Goal: Check status: Check status

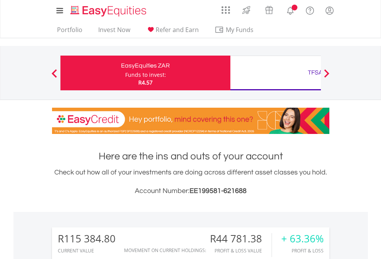
scroll to position [74, 121]
click at [125, 73] on div "Funds to invest:" at bounding box center [145, 75] width 41 height 8
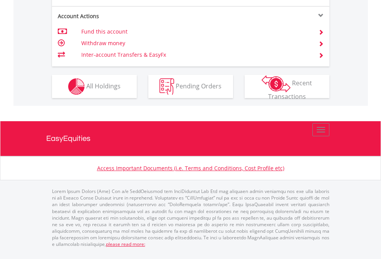
scroll to position [785, 0]
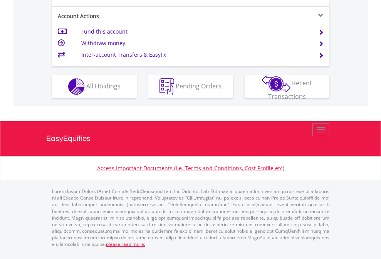
scroll to position [724, 0]
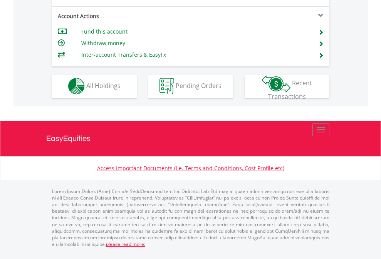
scroll to position [721, 0]
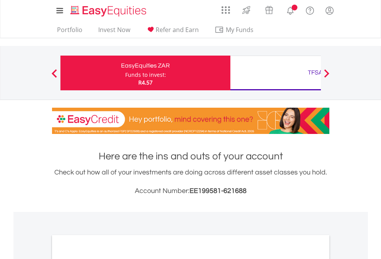
scroll to position [463, 0]
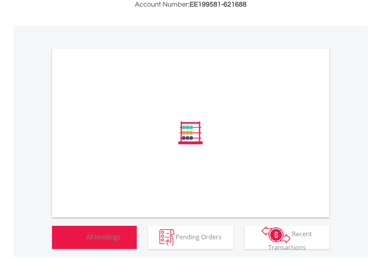
click at [86, 241] on span "All Holdings" at bounding box center [103, 236] width 34 height 8
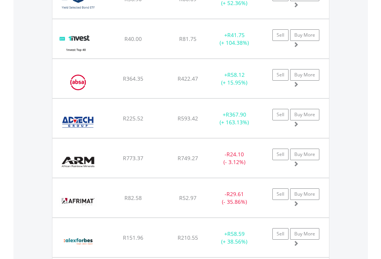
scroll to position [74, 121]
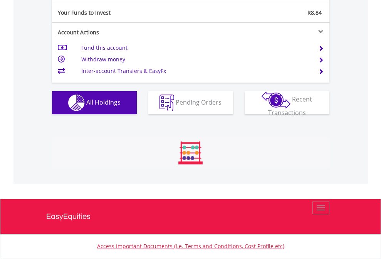
scroll to position [74, 121]
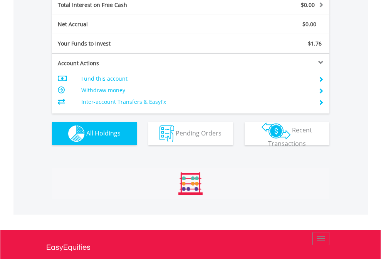
scroll to position [888, 0]
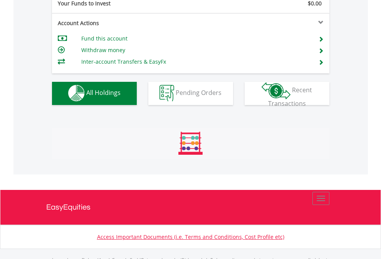
scroll to position [763, 0]
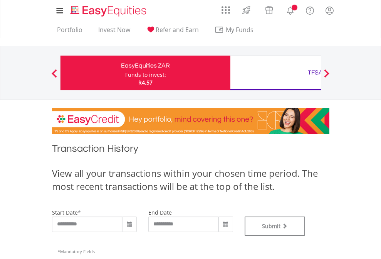
type input "**********"
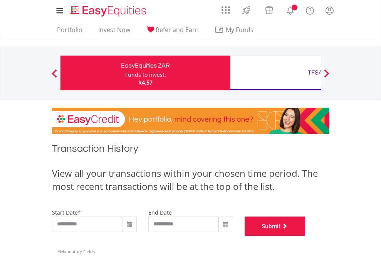
click at [306, 236] on button "Submit" at bounding box center [275, 225] width 61 height 19
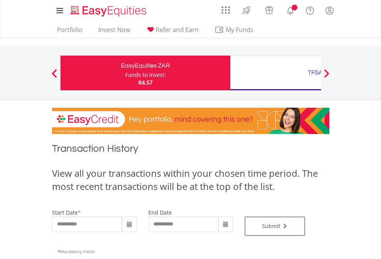
click at [276, 73] on div "TFSA" at bounding box center [315, 72] width 161 height 11
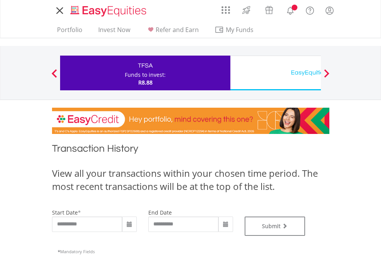
type input "**********"
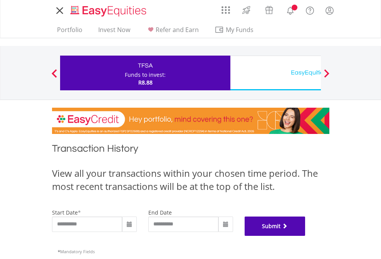
click at [306, 236] on button "Submit" at bounding box center [275, 225] width 61 height 19
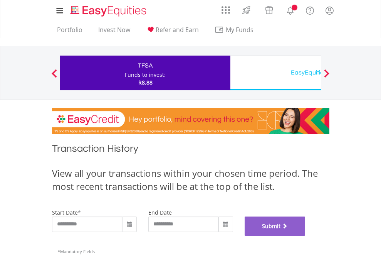
scroll to position [313, 0]
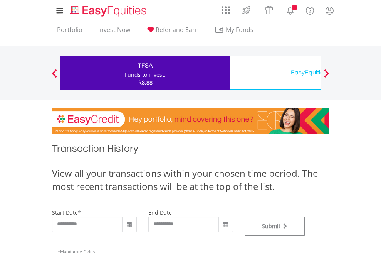
click at [276, 73] on div "EasyEquities USD" at bounding box center [315, 72] width 161 height 11
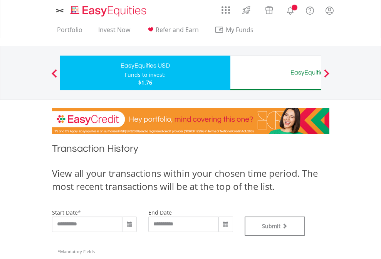
type input "**********"
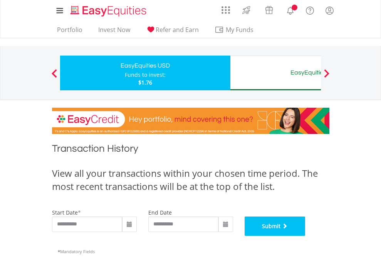
click at [306, 236] on button "Submit" at bounding box center [275, 225] width 61 height 19
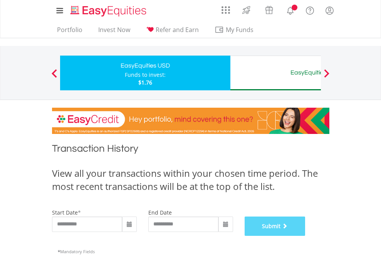
scroll to position [313, 0]
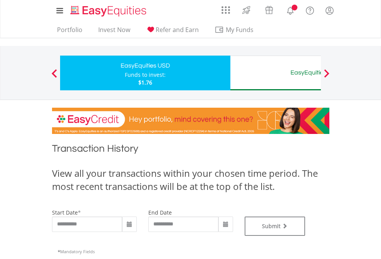
click at [276, 73] on div "EasyEquities AUD" at bounding box center [315, 72] width 161 height 11
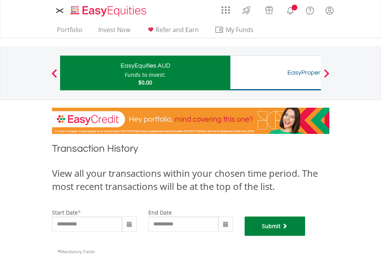
click at [306, 236] on button "Submit" at bounding box center [275, 225] width 61 height 19
